Goal: Information Seeking & Learning: Learn about a topic

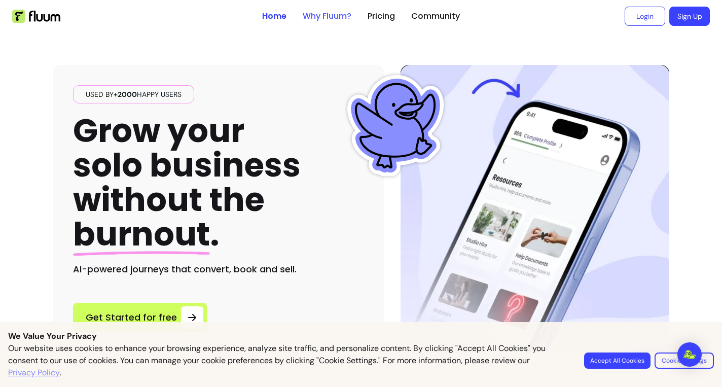
click at [322, 20] on link "Why Fluum?" at bounding box center [327, 16] width 49 height 12
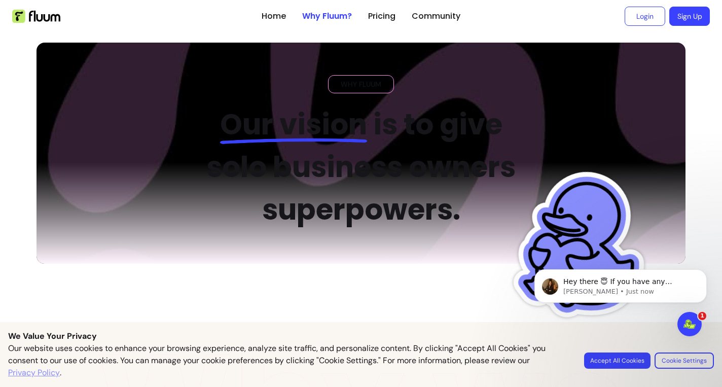
click at [386, 10] on ul "Home Why Fluum? Pricing Community" at bounding box center [361, 16] width 199 height 32
click at [385, 19] on link "Pricing" at bounding box center [381, 16] width 27 height 12
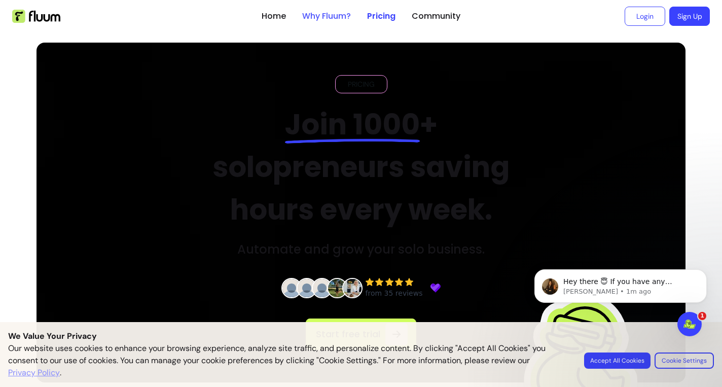
click at [334, 15] on link "Why Fluum?" at bounding box center [326, 16] width 49 height 12
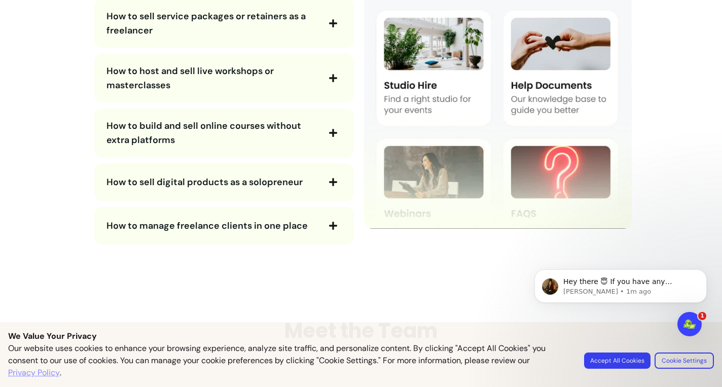
scroll to position [1991, 0]
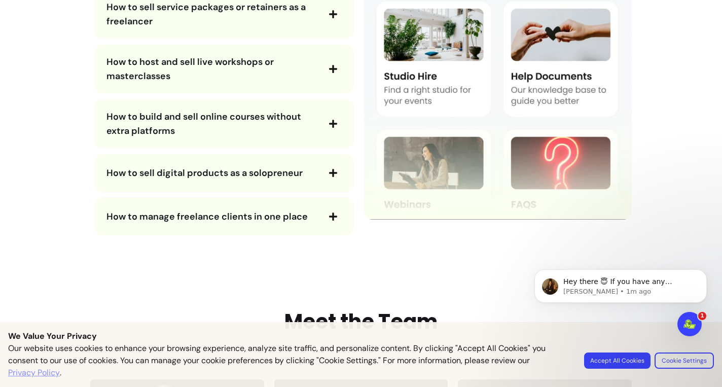
click at [285, 118] on span "How to build and sell online courses without extra platforms" at bounding box center [203, 124] width 195 height 26
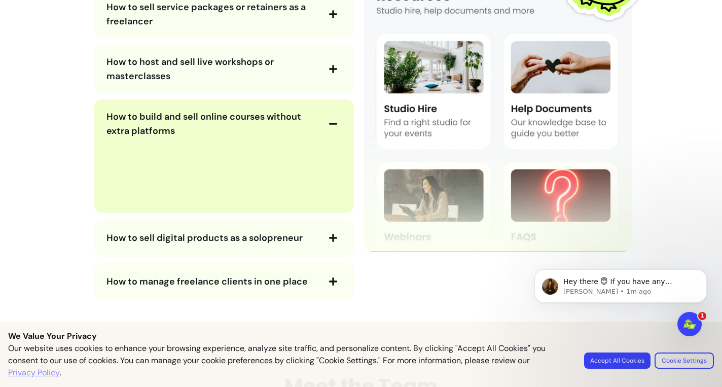
click at [278, 117] on span "How to build and sell online courses without extra platforms" at bounding box center [203, 124] width 195 height 26
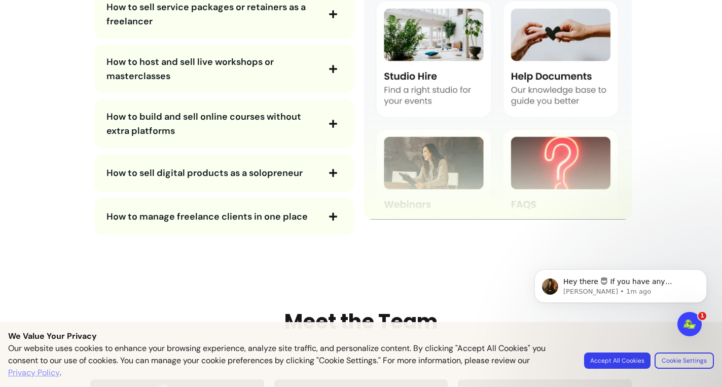
scroll to position [1973, 0]
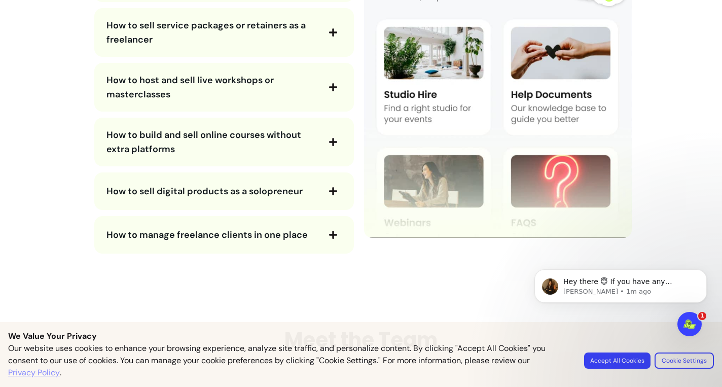
click at [437, 124] on img at bounding box center [498, 79] width 268 height 317
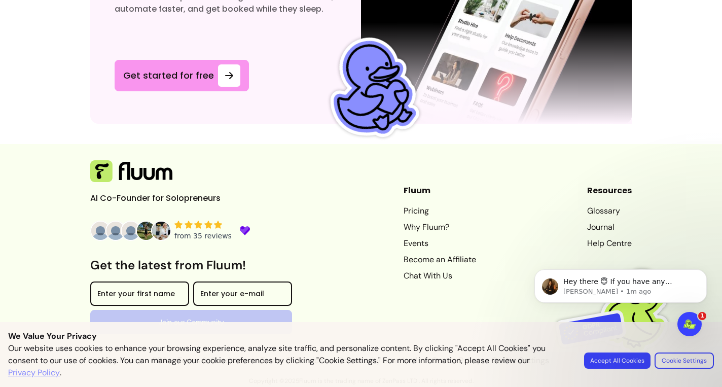
scroll to position [3100, 0]
click at [635, 361] on button "Accept All Cookies" at bounding box center [617, 360] width 66 height 16
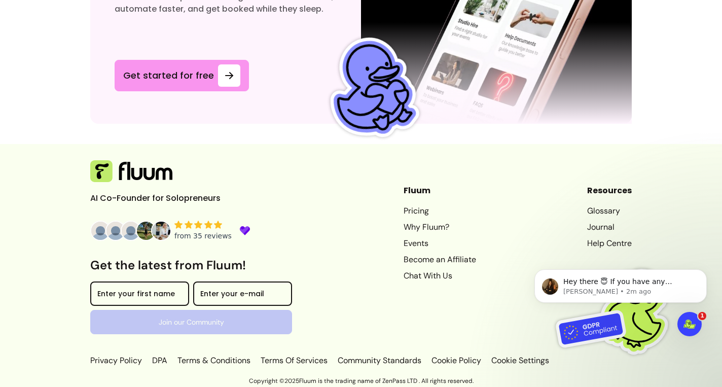
click at [292, 361] on link "Terms Of Services" at bounding box center [294, 360] width 71 height 12
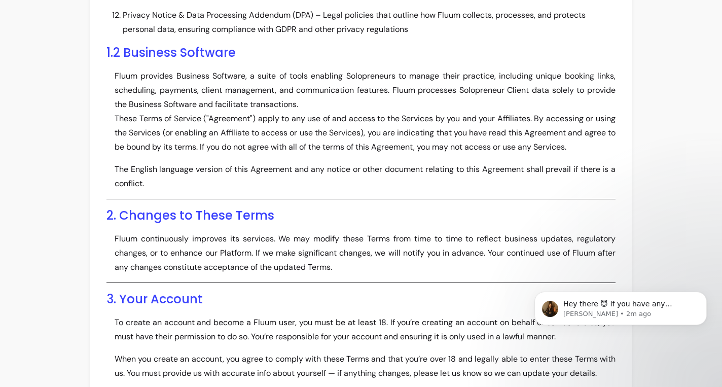
scroll to position [601, 0]
